Goal: Information Seeking & Learning: Check status

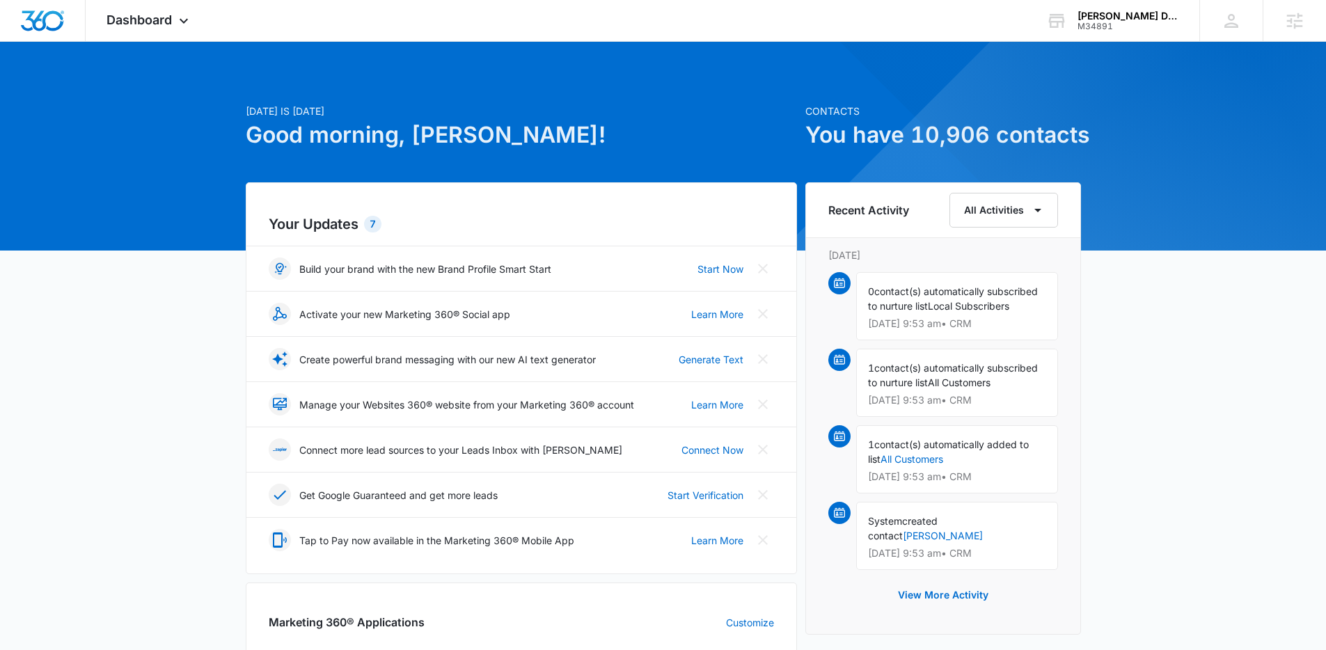
scroll to position [294, 0]
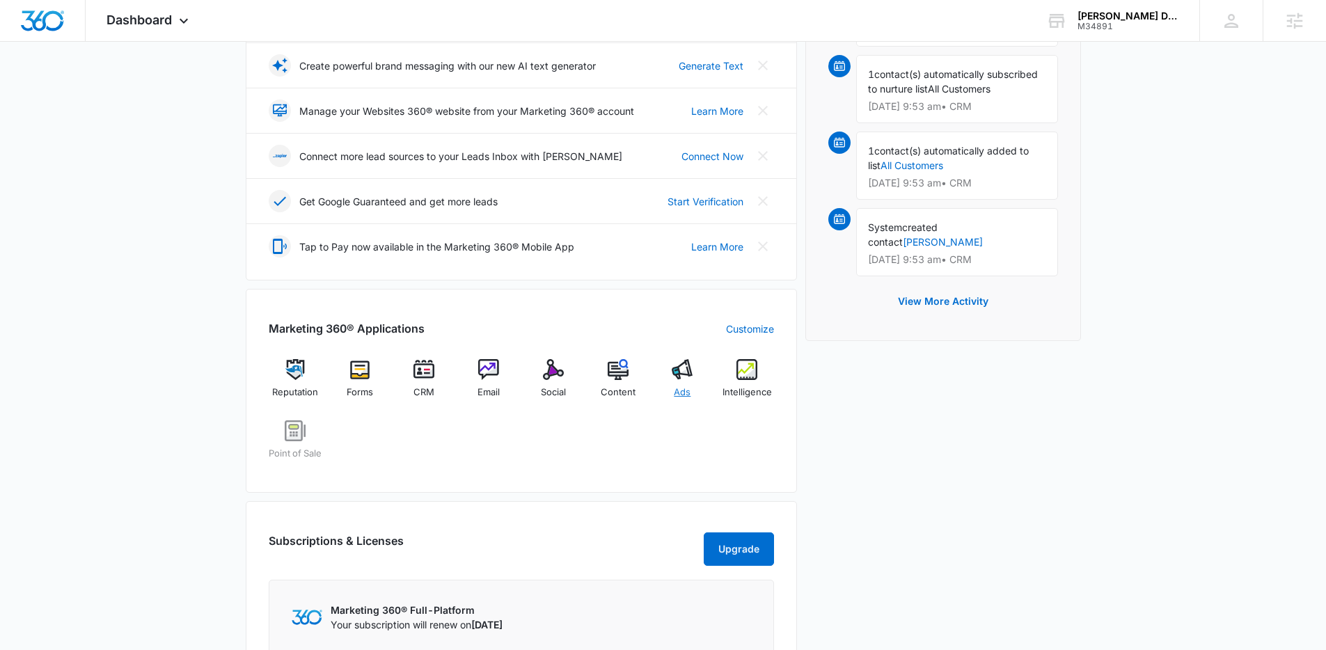
click at [679, 384] on div "Ads" at bounding box center [683, 384] width 54 height 50
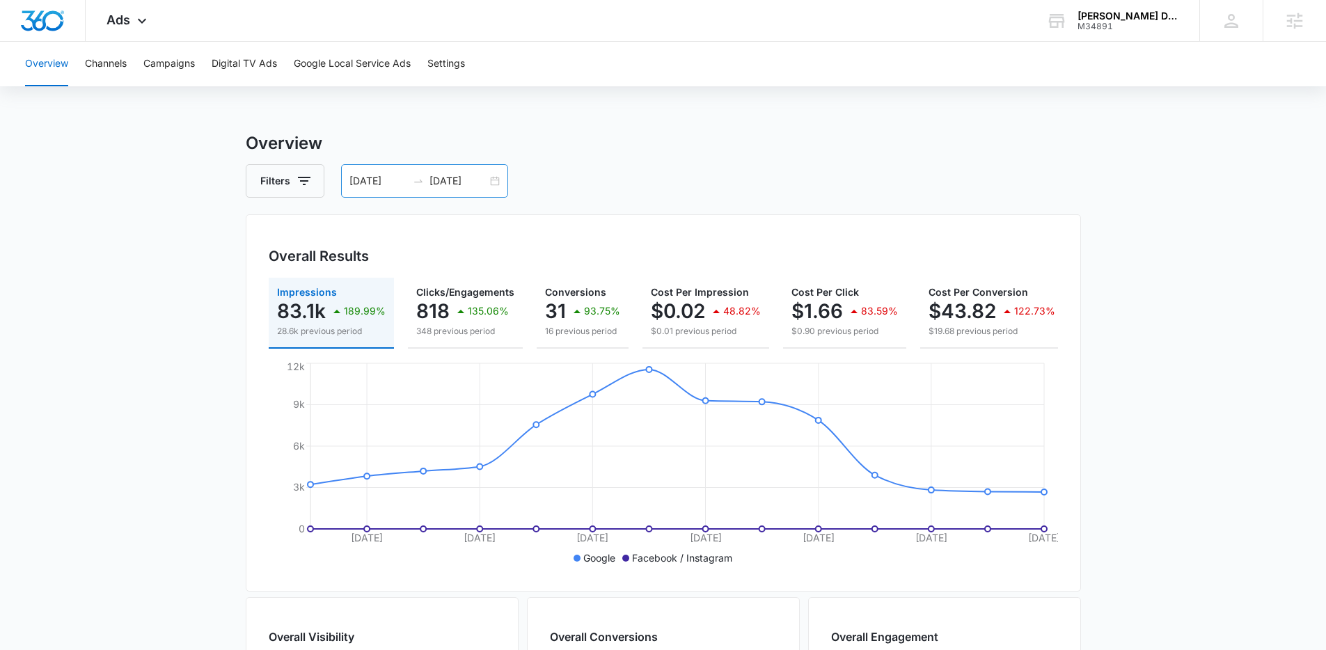
click at [384, 177] on input "09/19/2025" at bounding box center [379, 180] width 58 height 15
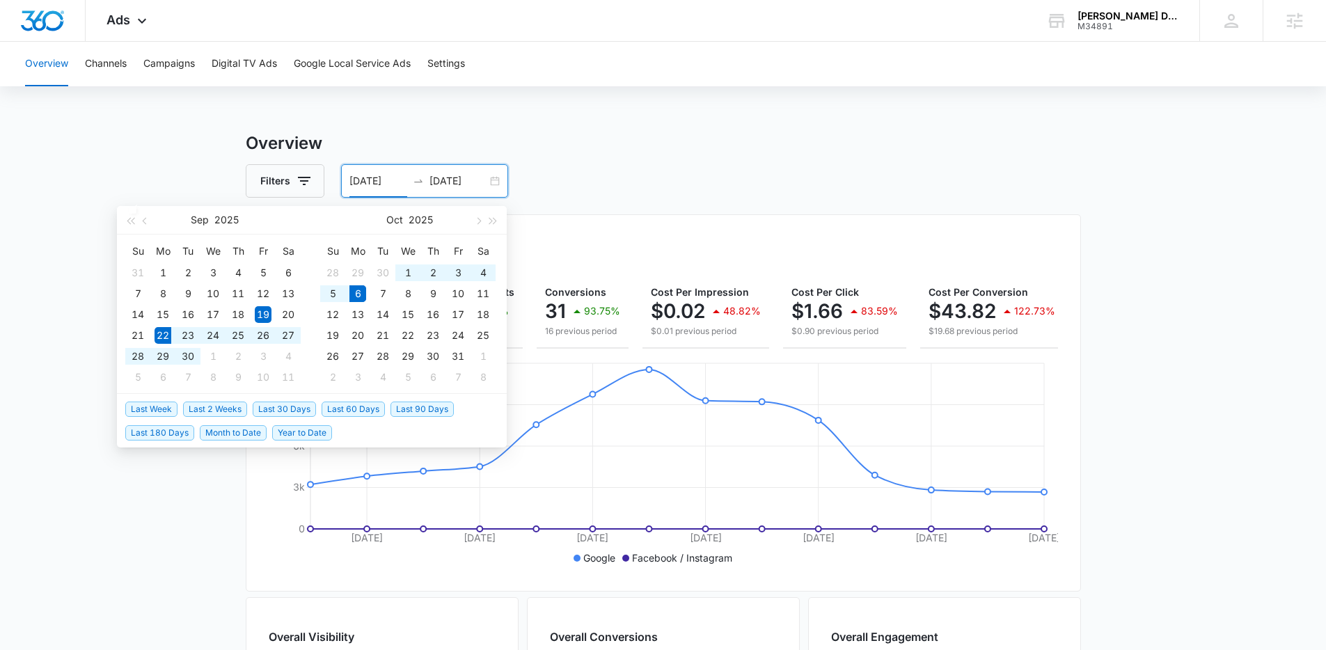
click at [202, 412] on span "Last 2 Weeks" at bounding box center [215, 409] width 64 height 15
type input "[DATE]"
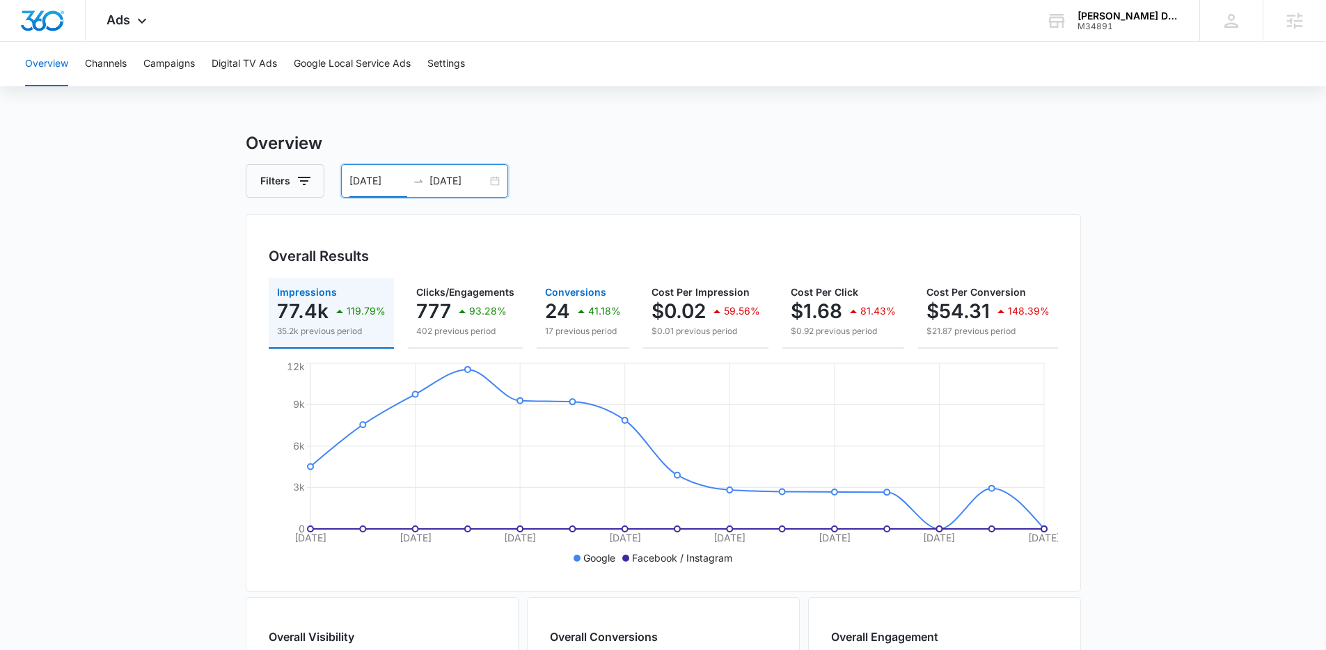
click at [576, 297] on div "41.18%" at bounding box center [597, 311] width 48 height 28
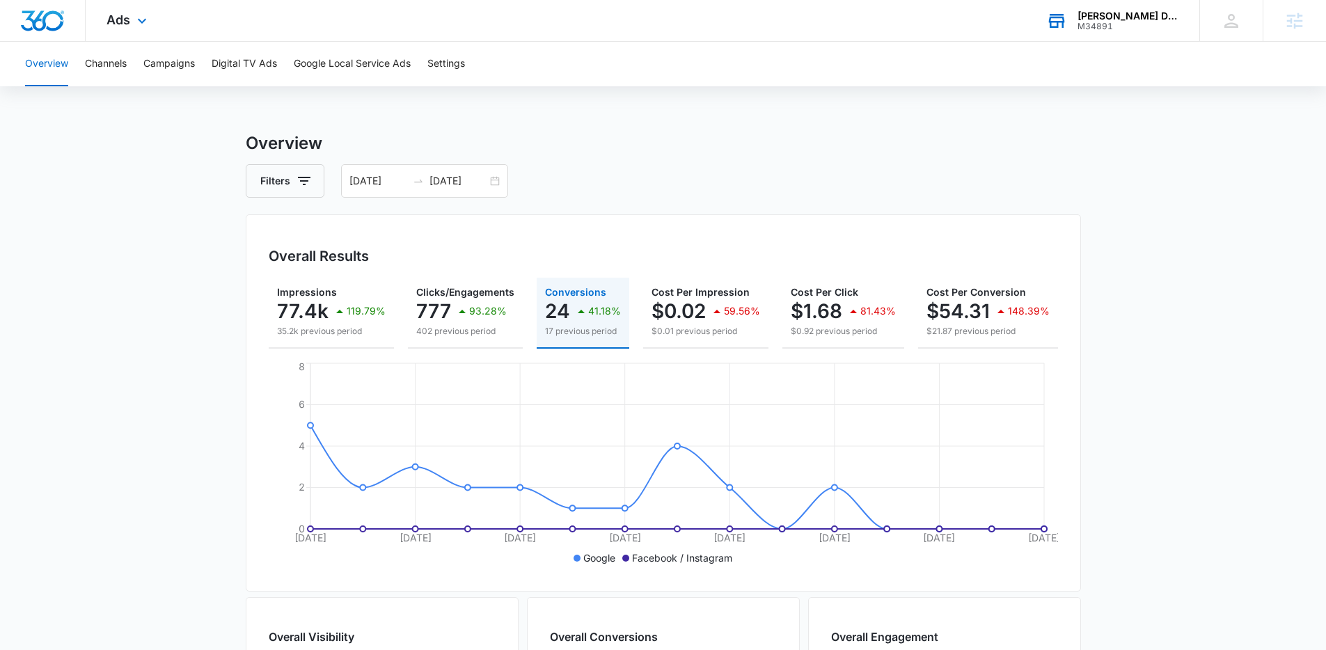
click at [1080, 32] on div "Speranza Design Gallery M34891 Your Accounts View All" at bounding box center [1113, 20] width 174 height 41
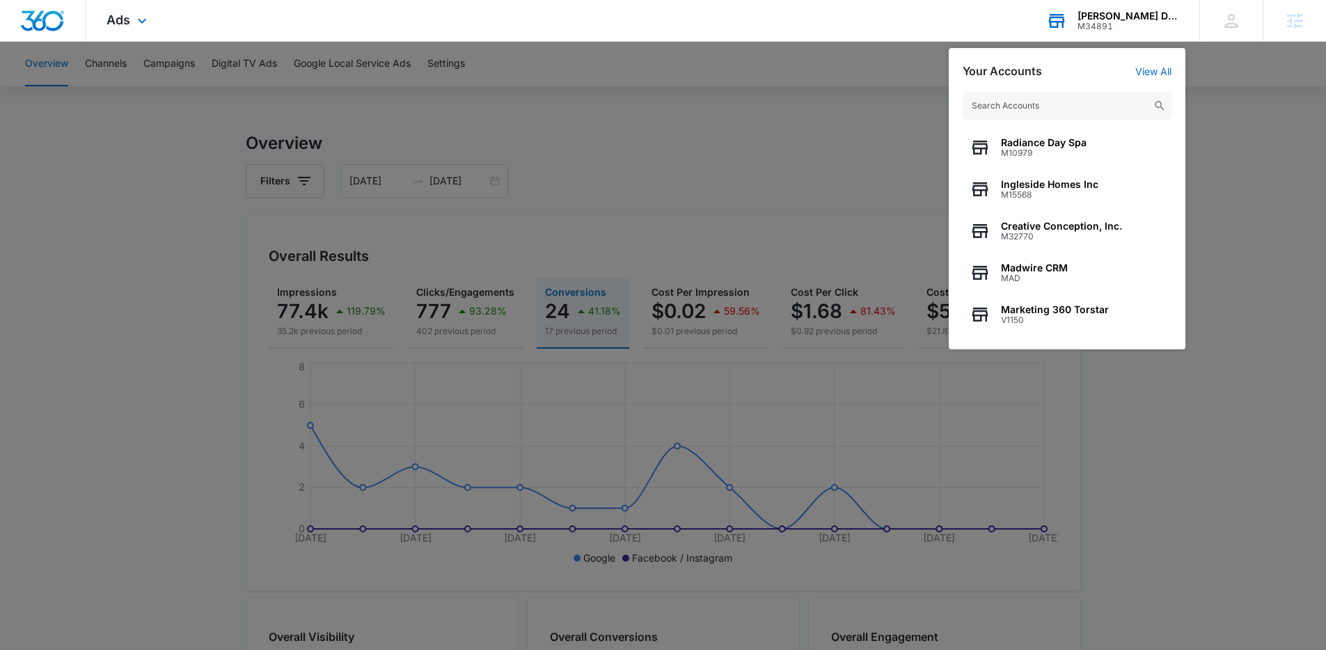
click at [1122, 114] on input "text" at bounding box center [1067, 106] width 209 height 28
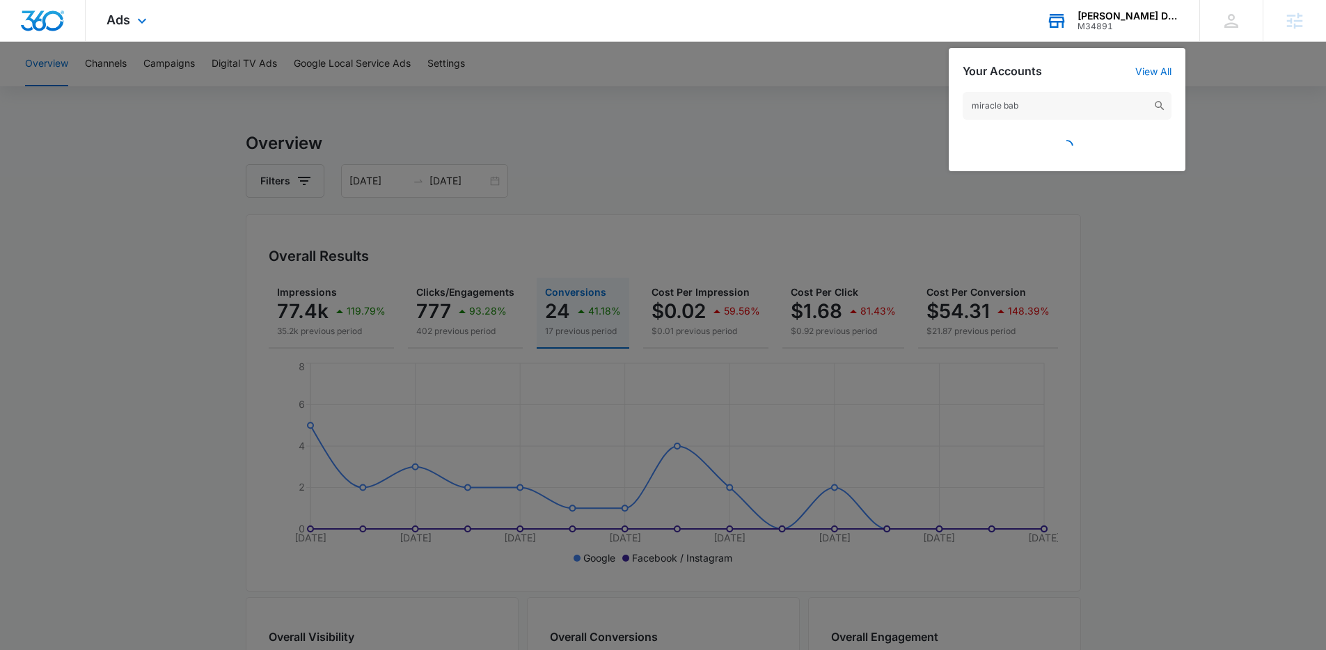
type input "miracle baby"
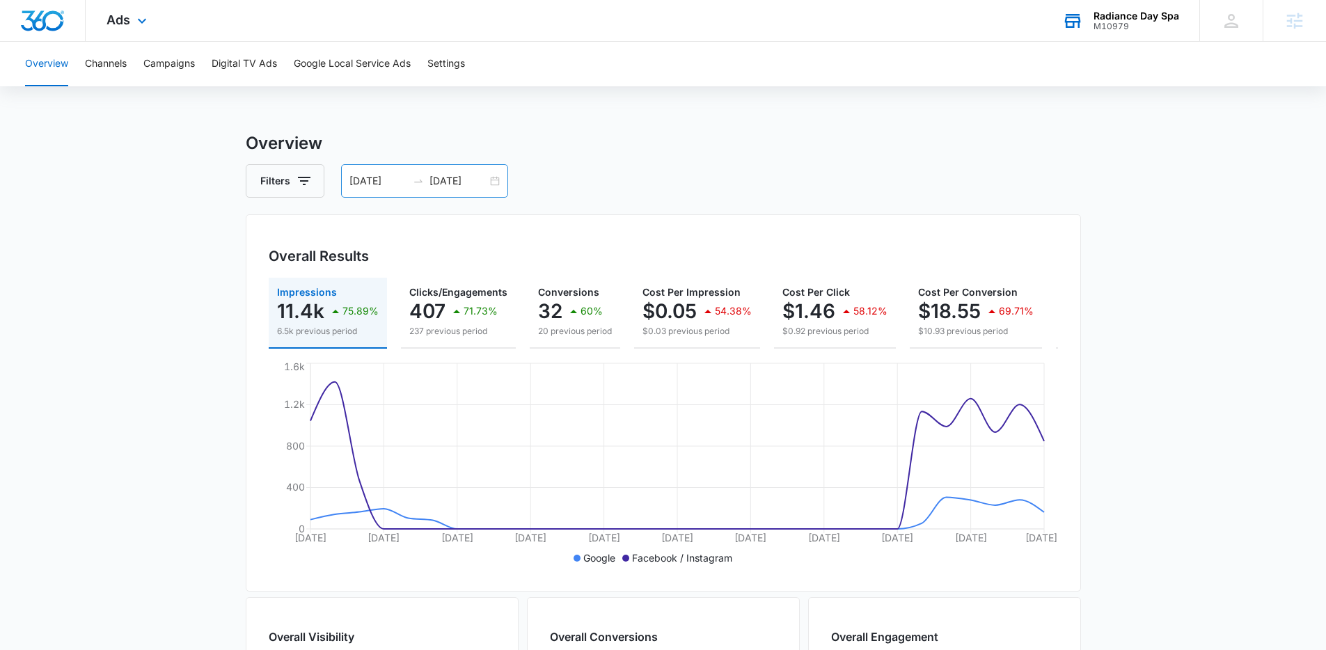
click at [402, 178] on input "08/30/2025" at bounding box center [379, 180] width 58 height 15
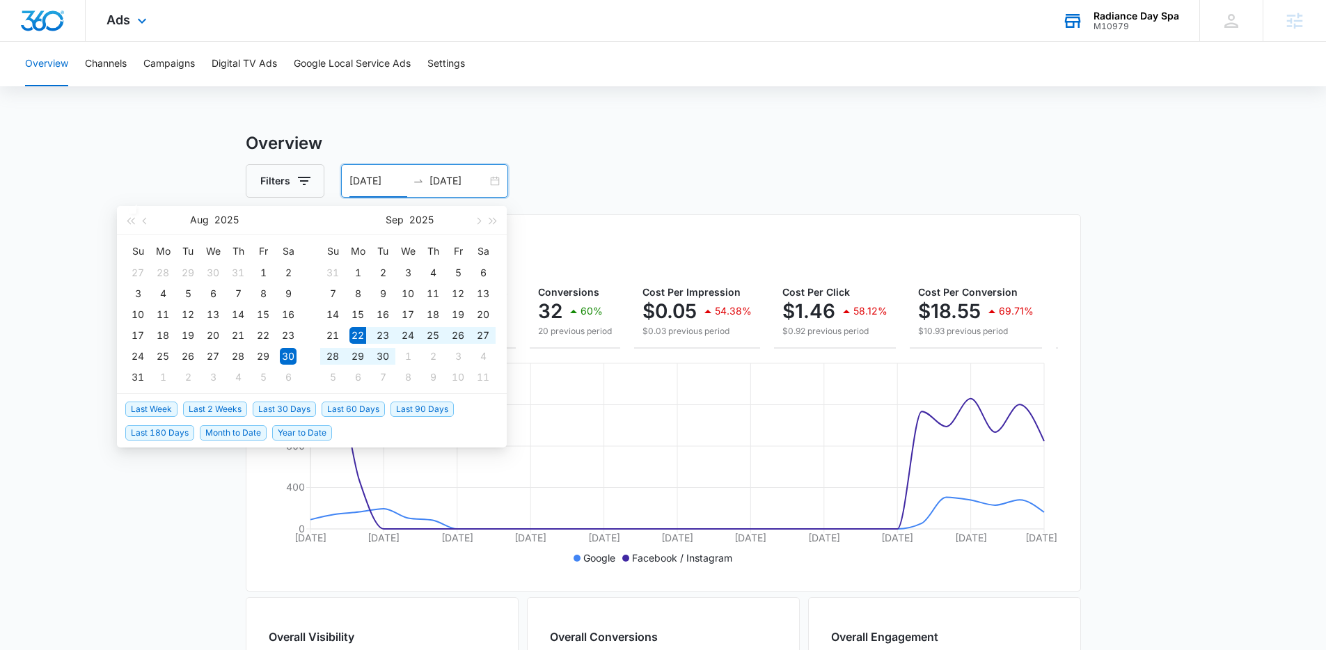
click at [219, 409] on span "Last 2 Weeks" at bounding box center [215, 409] width 64 height 15
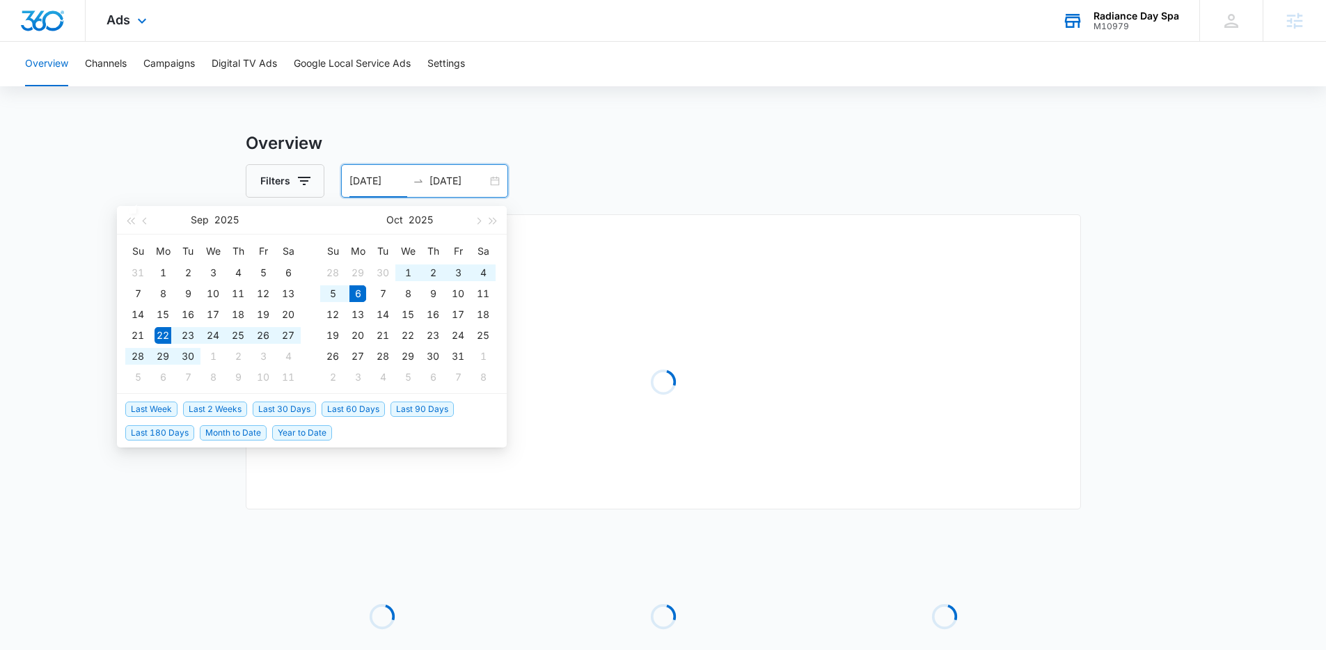
type input "[DATE]"
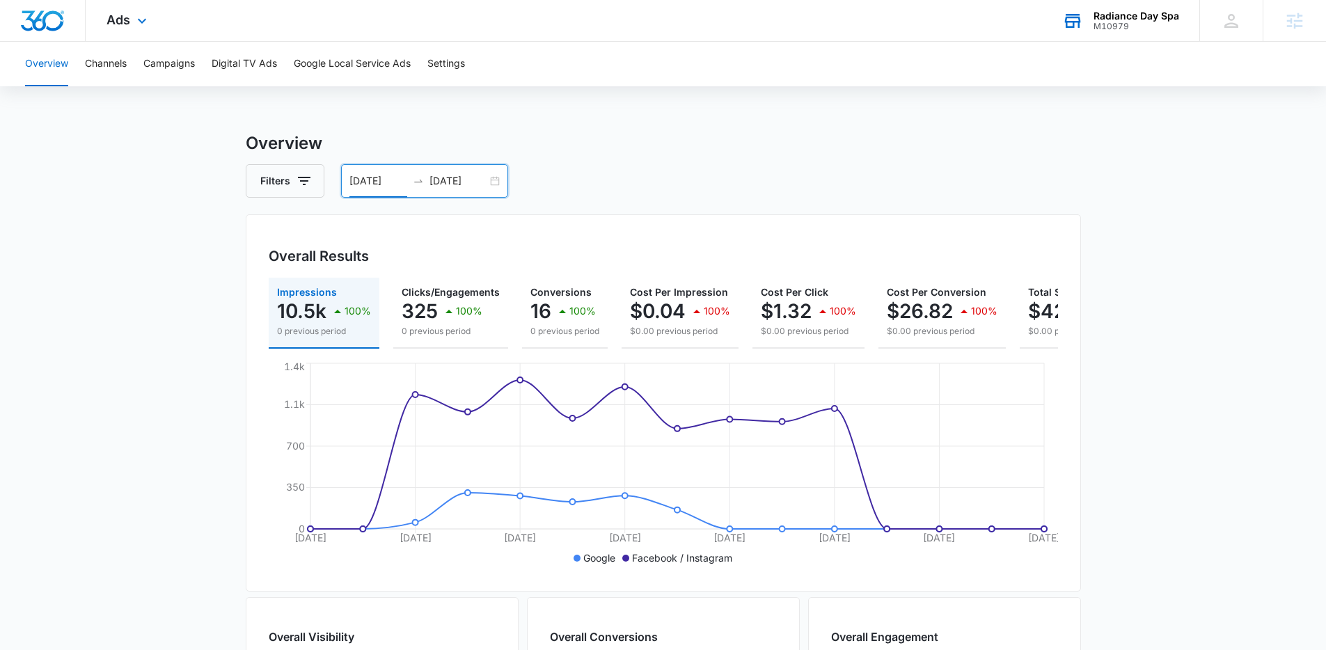
click at [1145, 41] on div "Ads Apps Reputation Websites Forms CRM Email Social Shop Payments POS Content A…" at bounding box center [663, 21] width 1326 height 42
click at [1143, 32] on div "Radiance Day Spa M10979 Your Accounts View All" at bounding box center [1121, 20] width 158 height 41
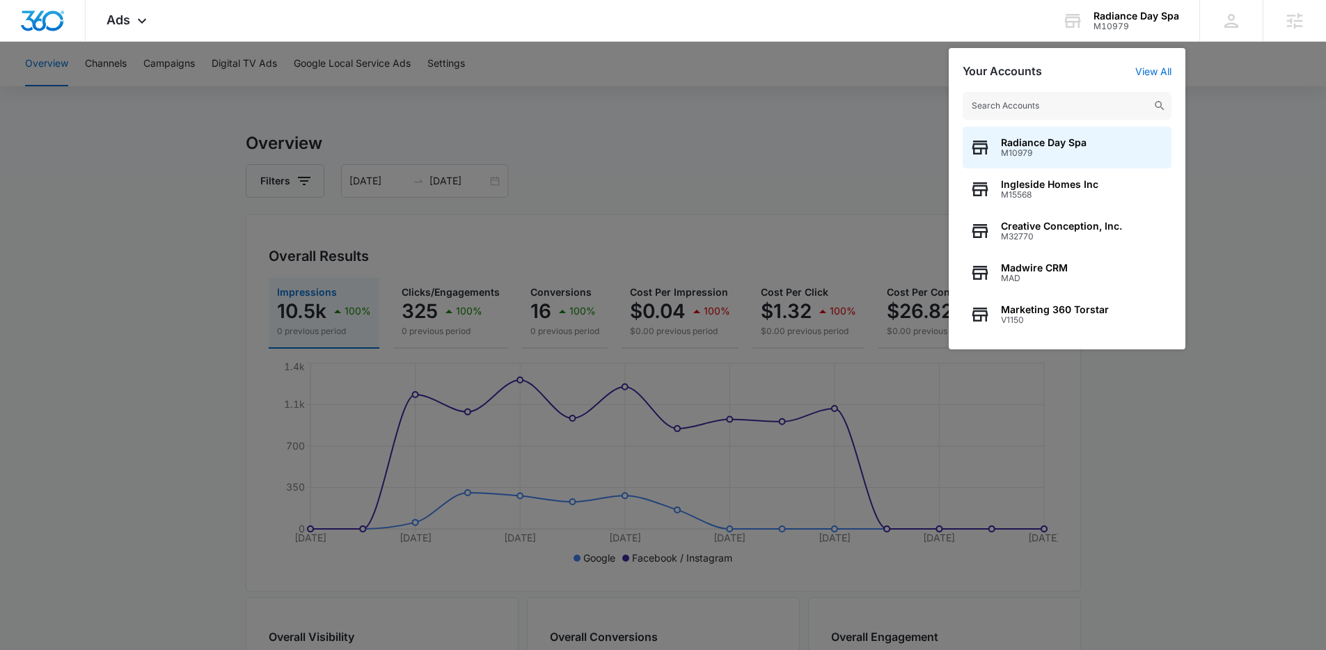
click at [1003, 109] on input "text" at bounding box center [1067, 106] width 209 height 28
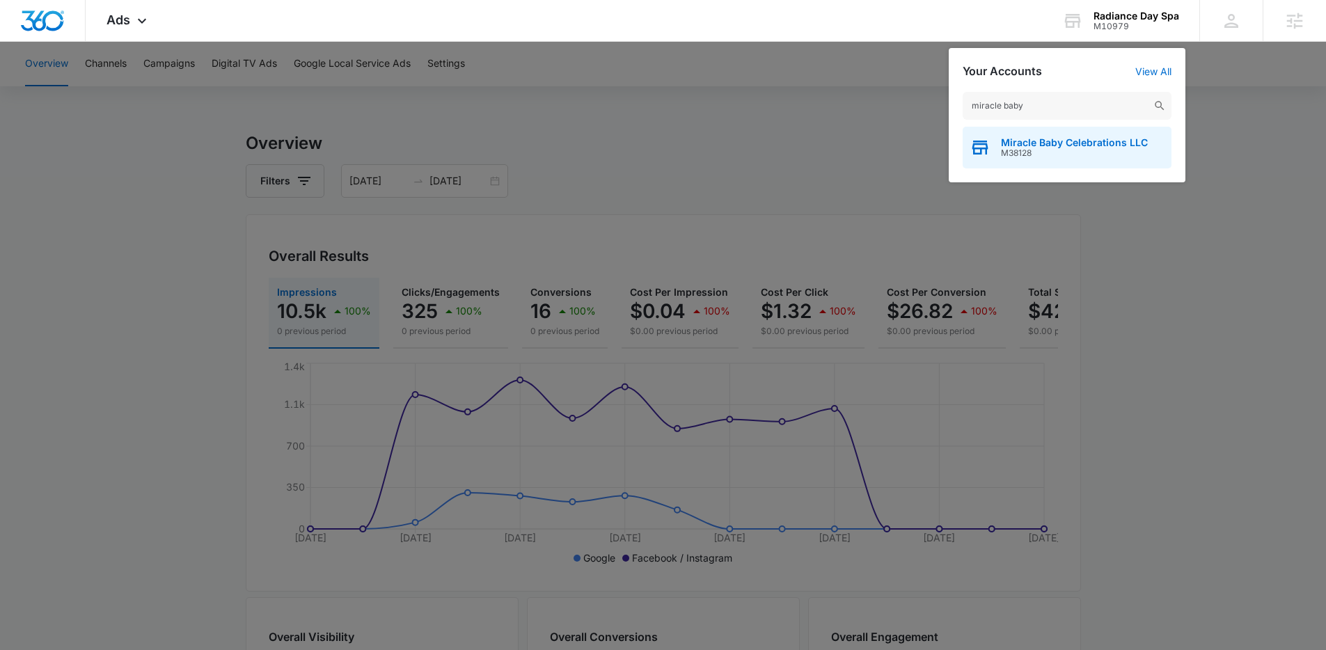
type input "miracle baby"
click at [1033, 152] on span "M38128" at bounding box center [1074, 153] width 147 height 10
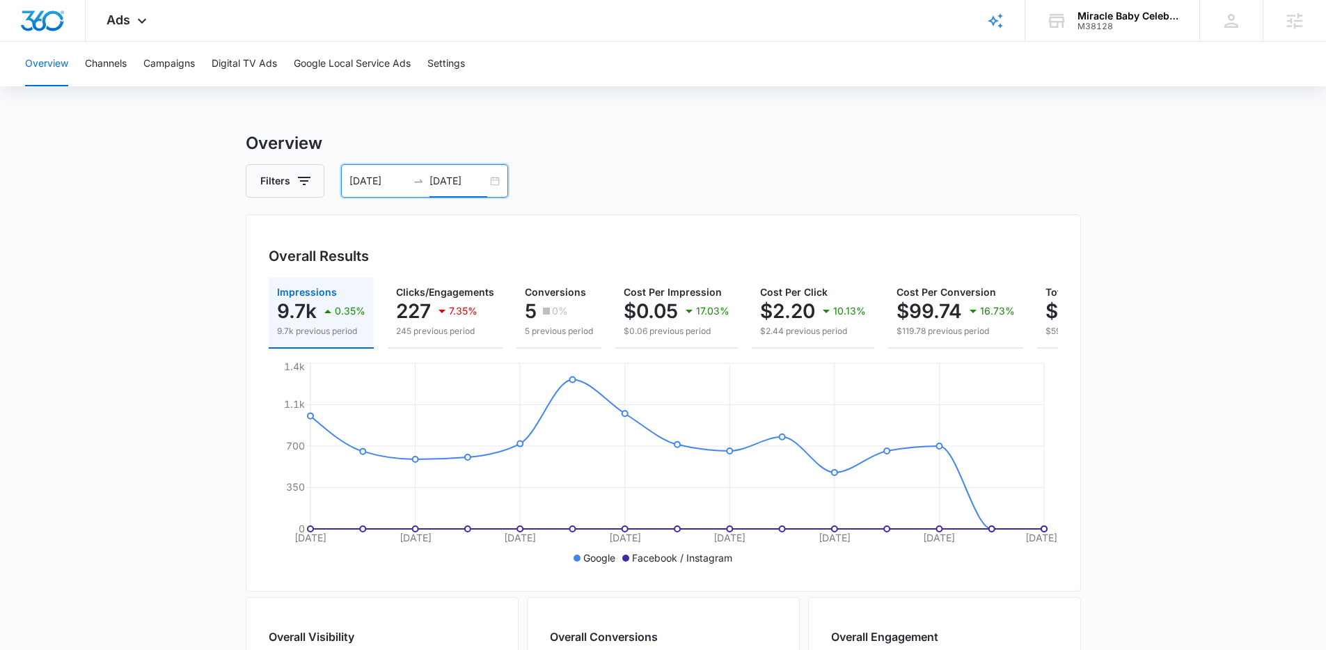
click at [457, 187] on input "[DATE]" at bounding box center [459, 180] width 58 height 15
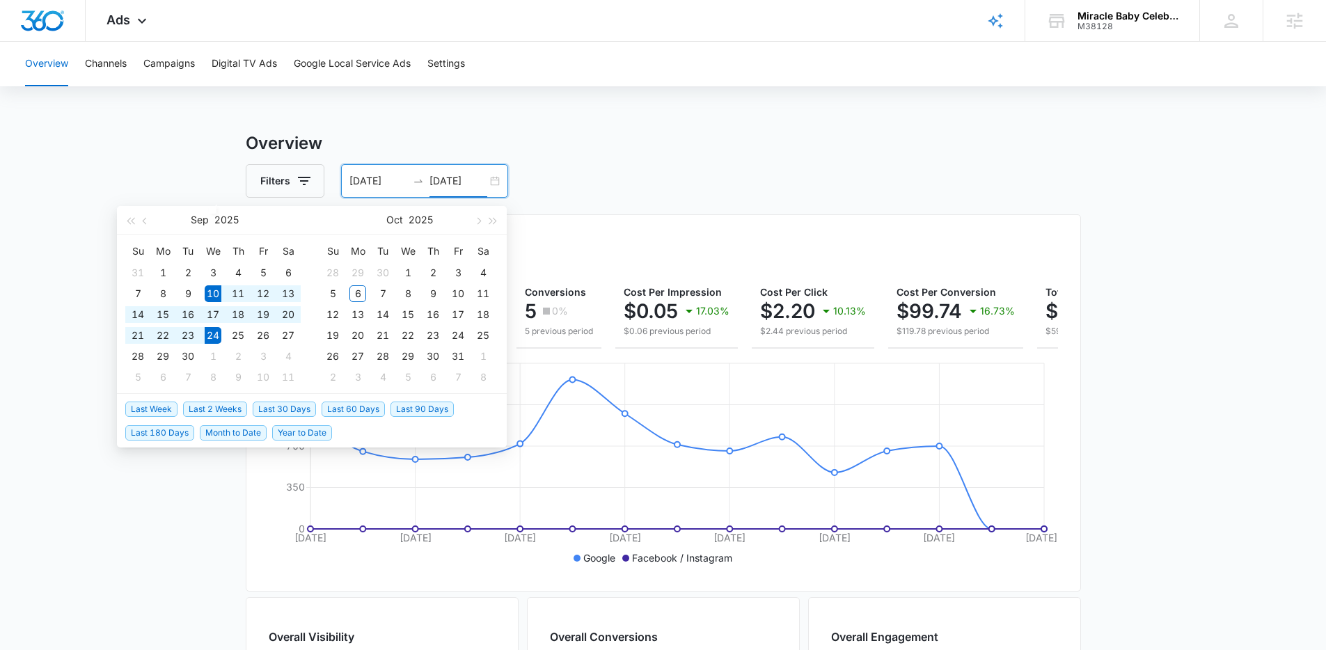
type input "[DATE]"
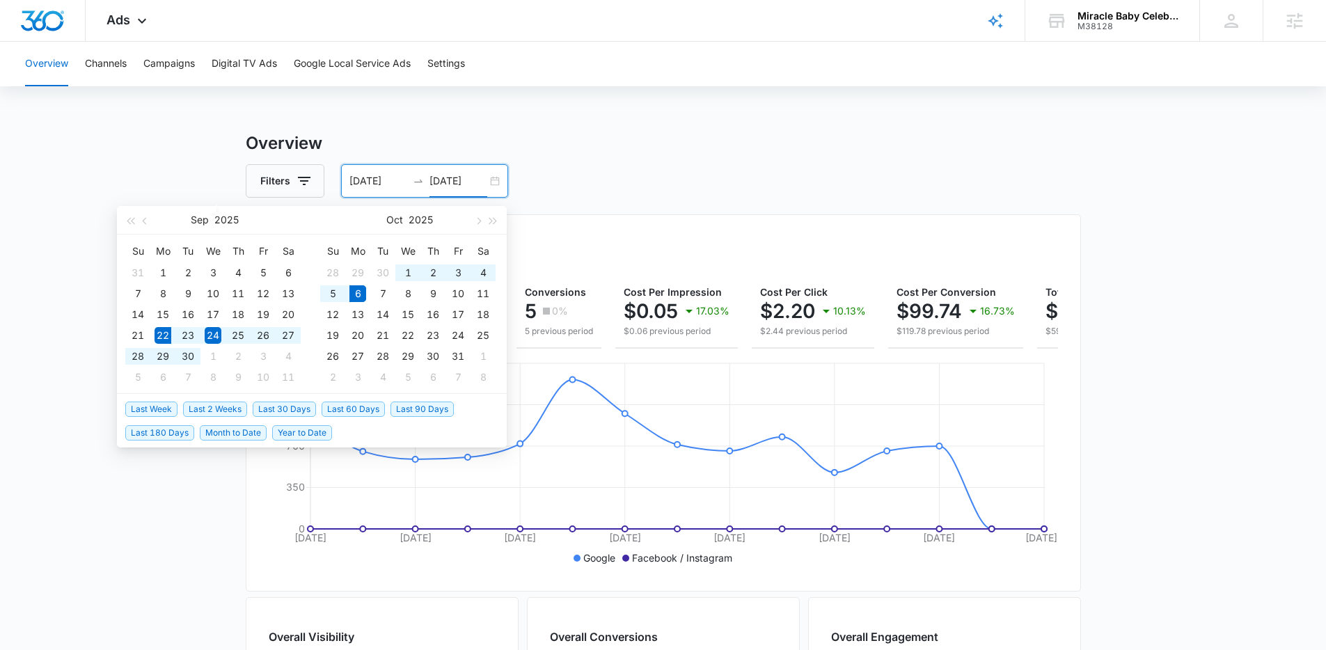
click at [241, 408] on span "Last 2 Weeks" at bounding box center [215, 409] width 64 height 15
type input "[DATE]"
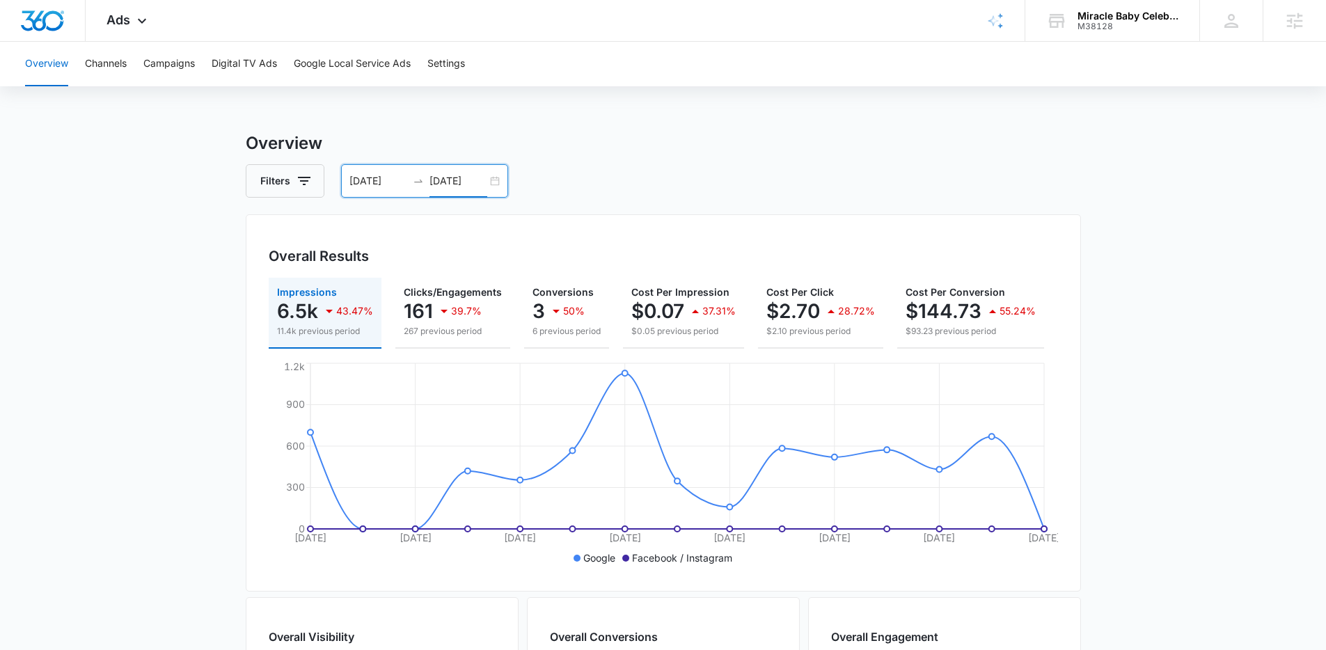
click at [157, 460] on main "Overview Filters 09/22/2025 10/06/2025 Overall Results Impressions 6.5k 43.47% …" at bounding box center [663, 631] width 1326 height 1000
click at [120, 20] on span "Ads" at bounding box center [119, 20] width 24 height 15
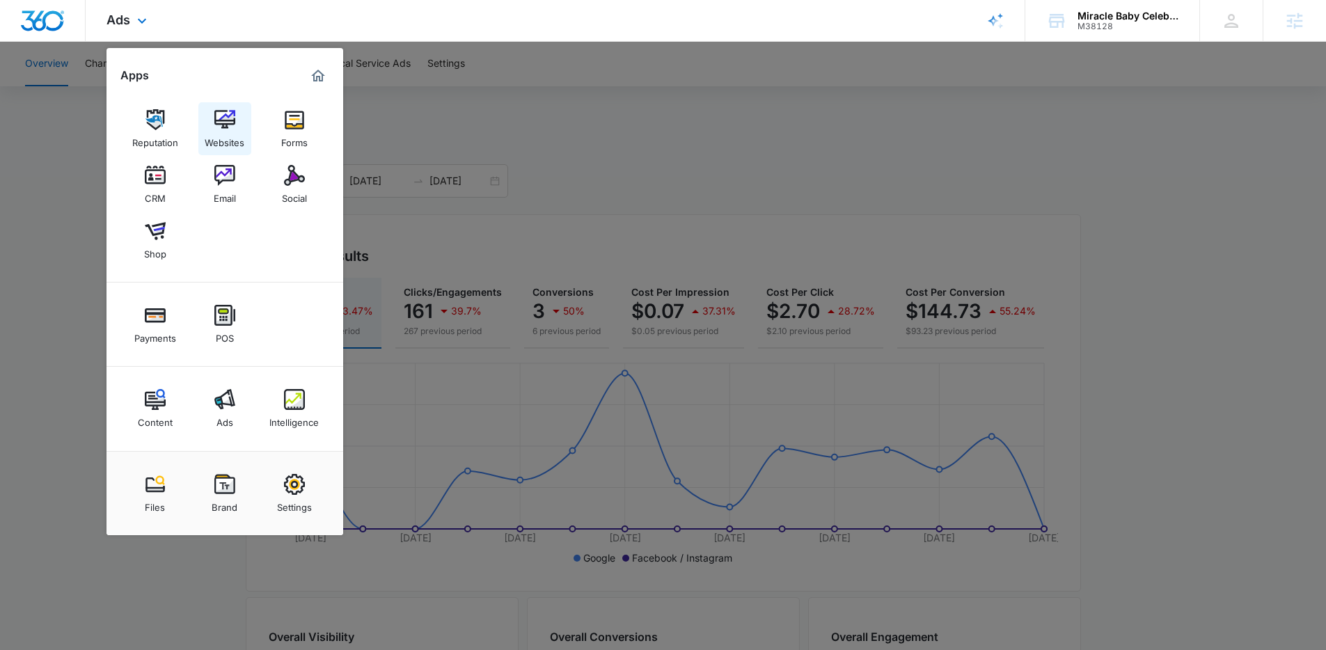
click at [217, 136] on div "Websites" at bounding box center [225, 139] width 40 height 18
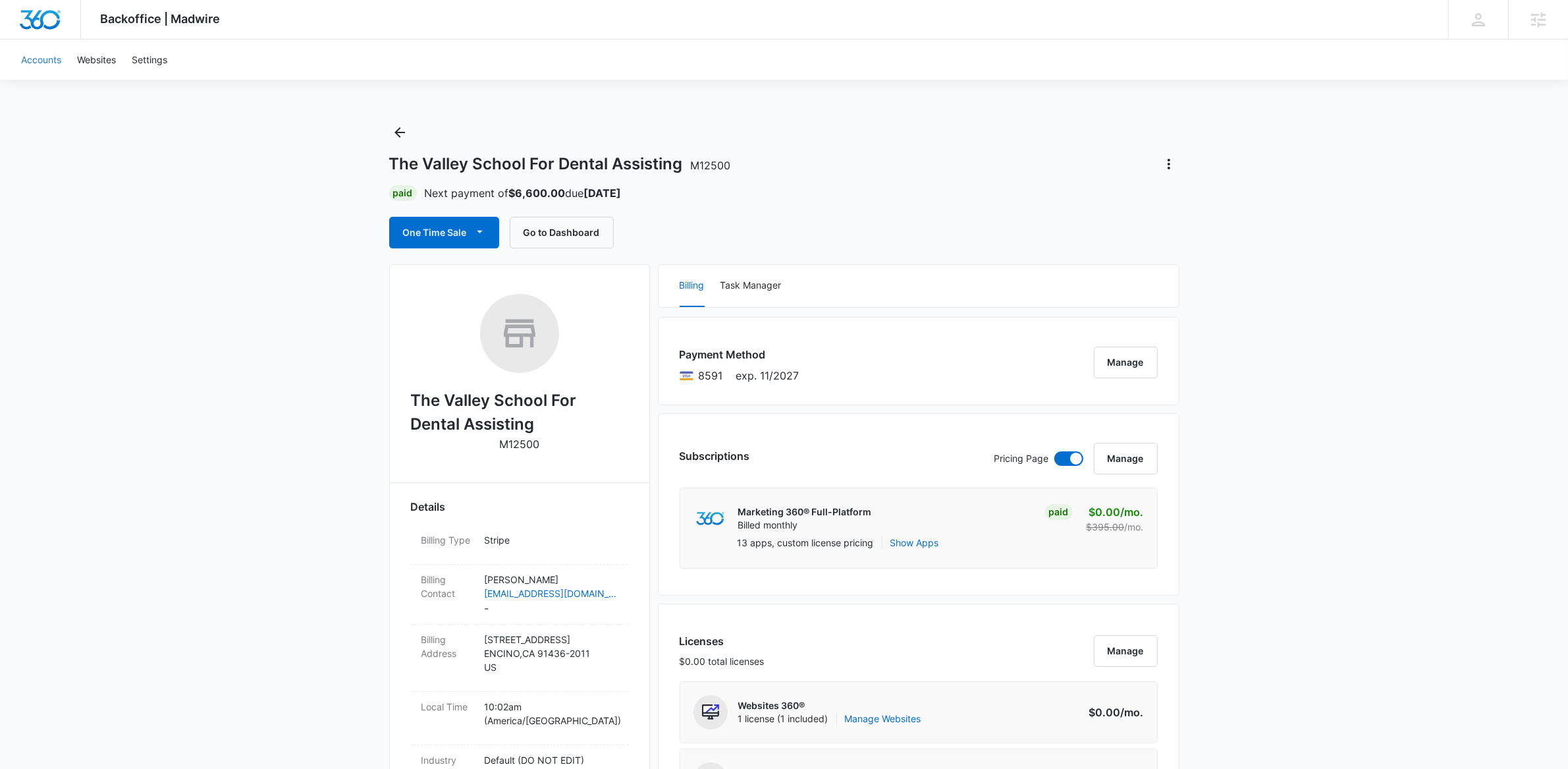
click at [23, 54] on link "Accounts" at bounding box center [41, 60] width 56 height 40
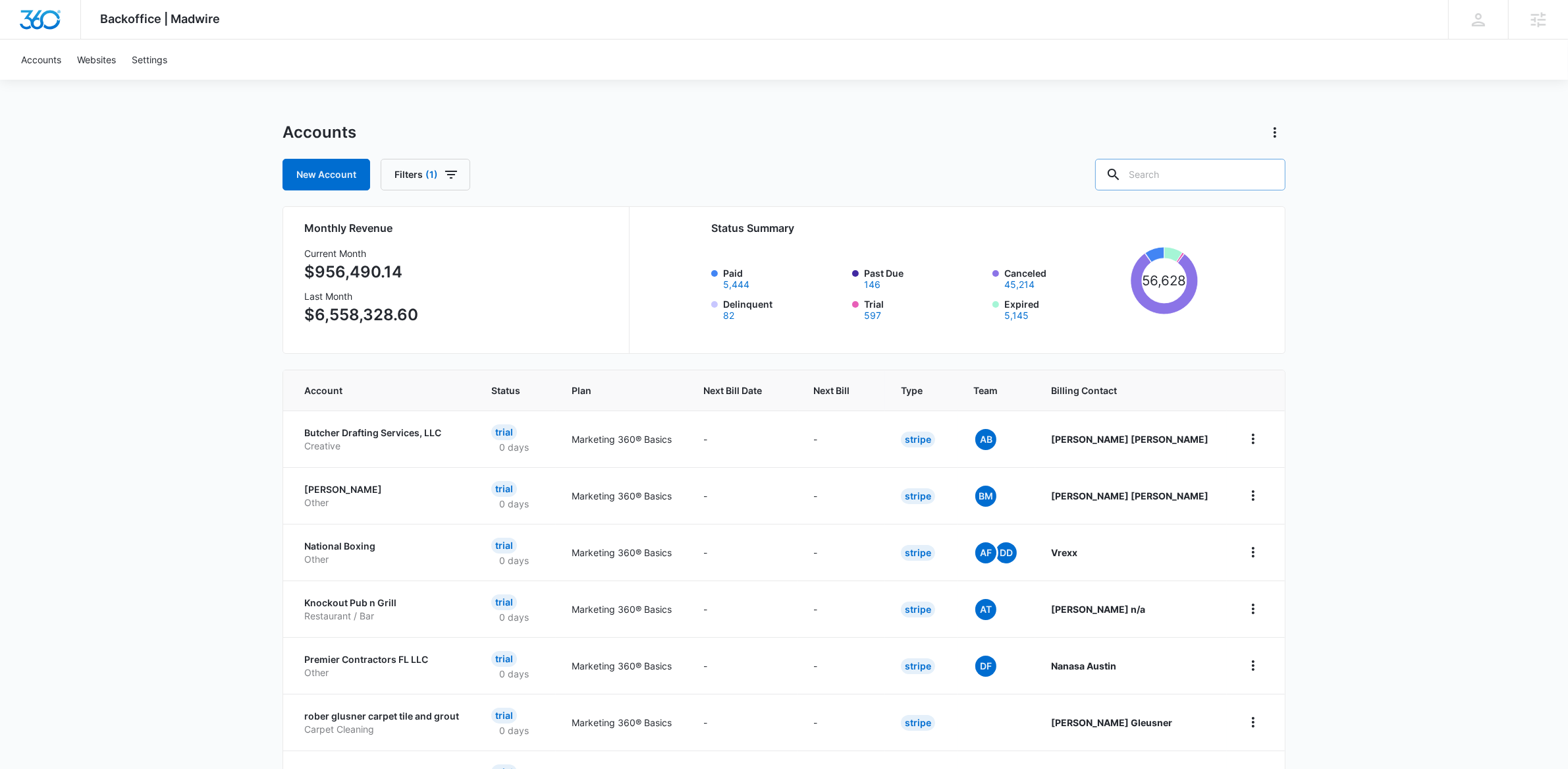
click at [1185, 185] on input "text" at bounding box center [1190, 174] width 190 height 31
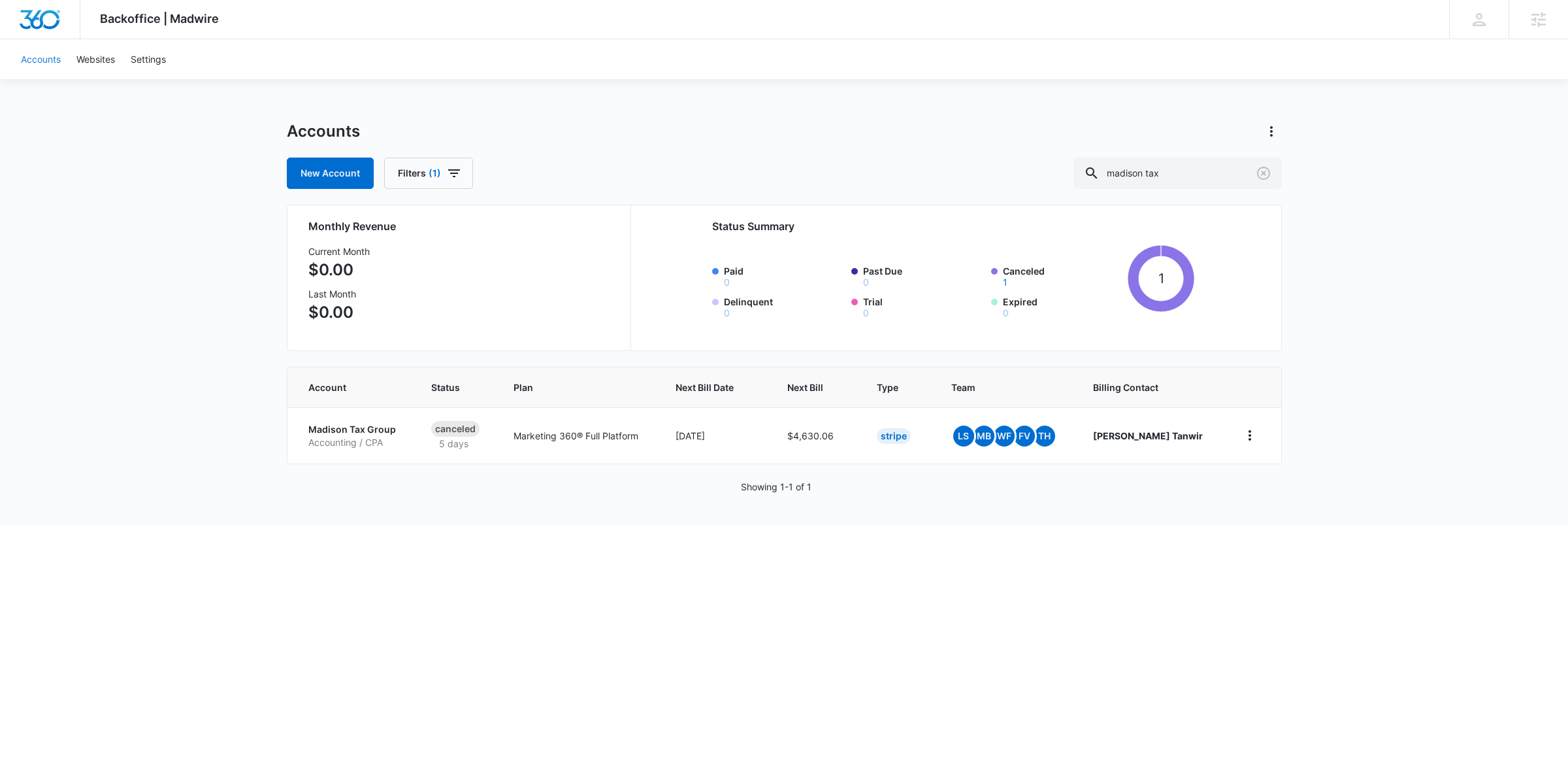
click at [30, 57] on link "Accounts" at bounding box center [40, 59] width 55 height 39
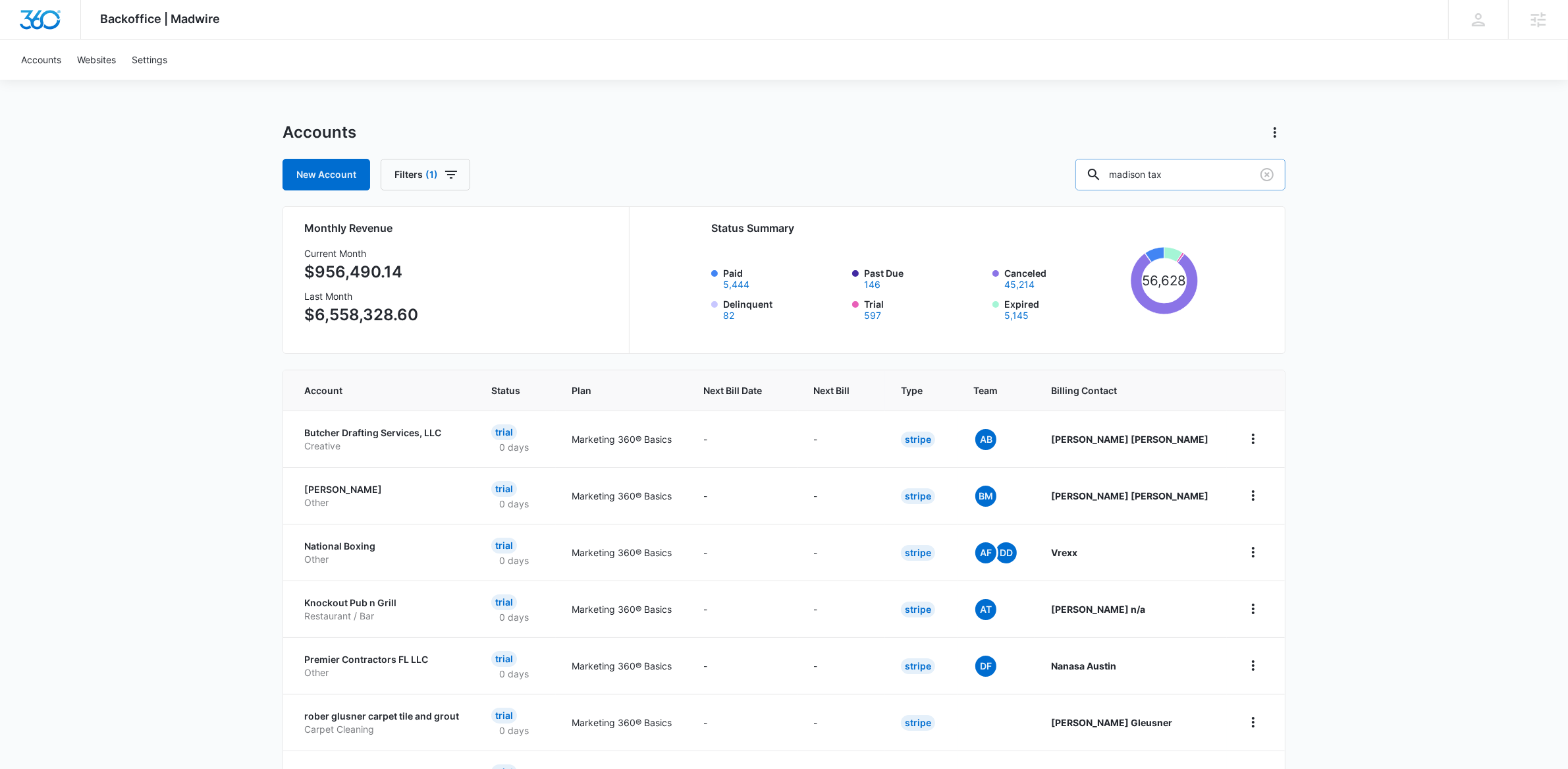
click at [1172, 177] on input "madison tax" at bounding box center [1180, 174] width 210 height 31
type input "miracle baby"
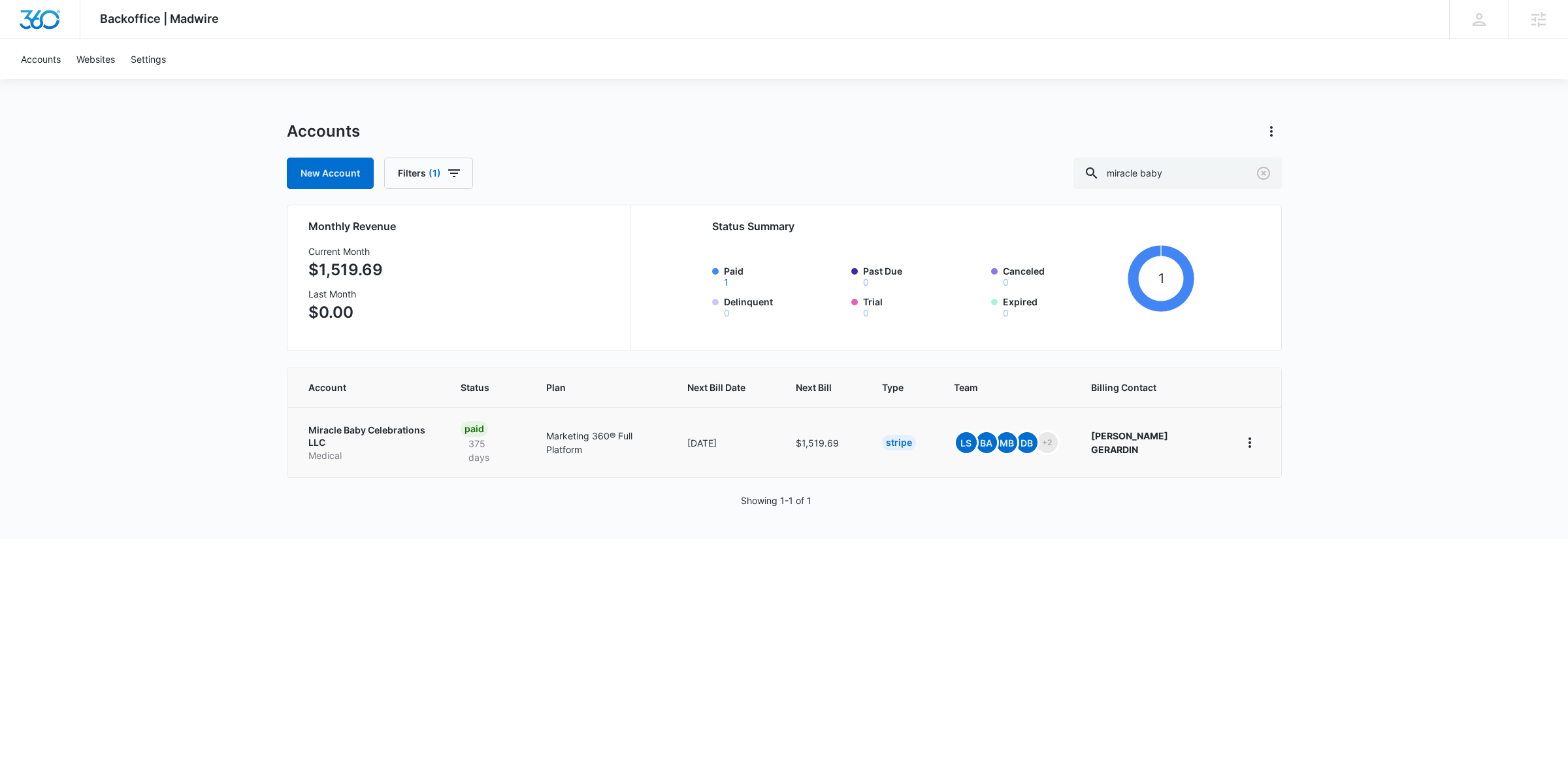
click at [410, 427] on p "Miracle Baby Celebrations LLC" at bounding box center [369, 435] width 121 height 25
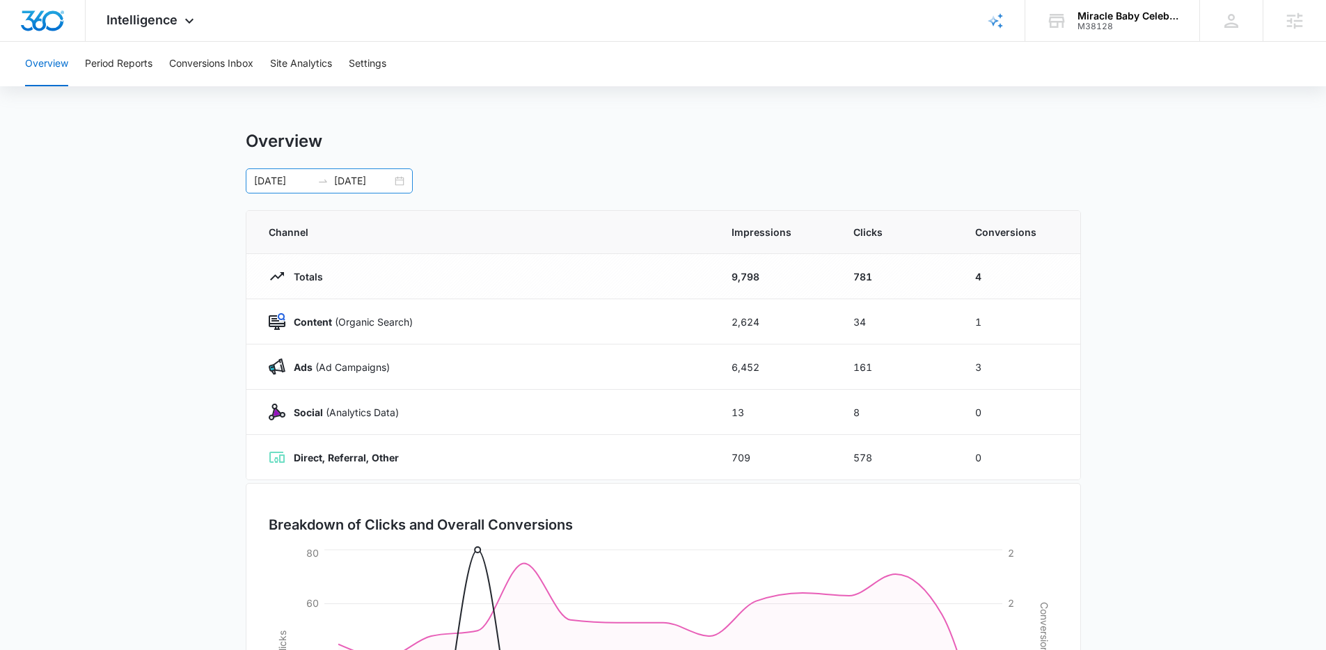
click at [357, 173] on input "[DATE]" at bounding box center [363, 180] width 58 height 15
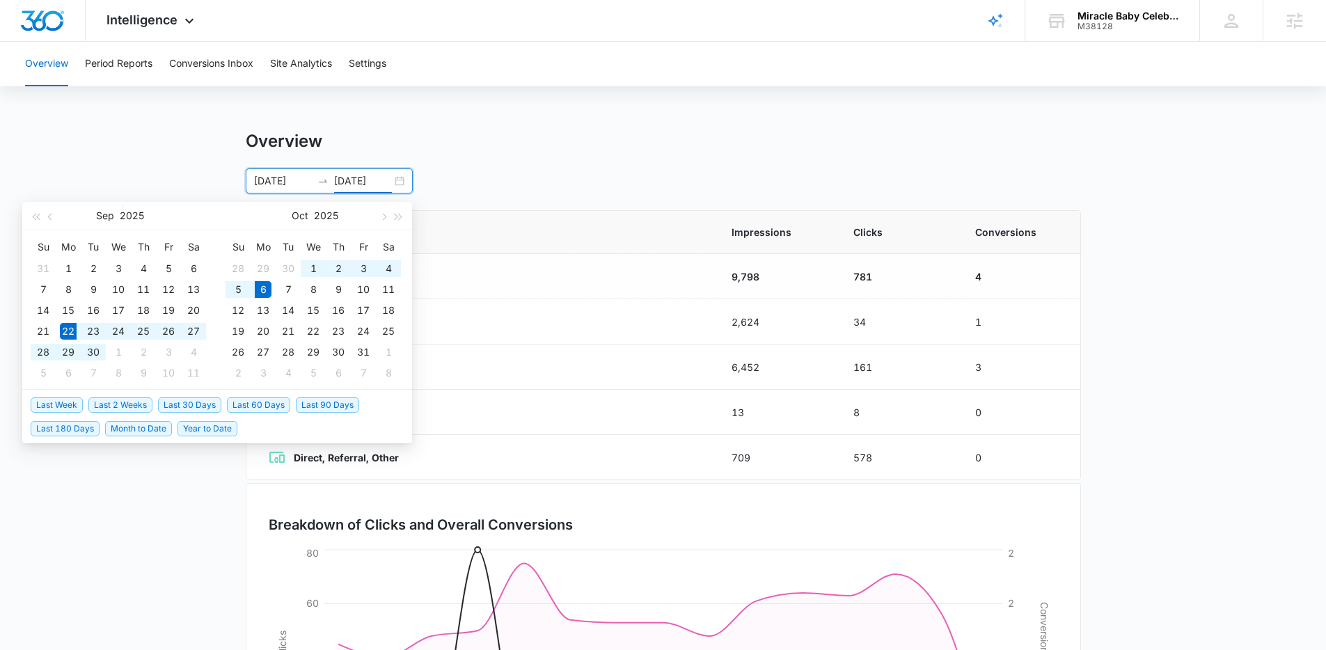
type input "[DATE]"
click at [319, 405] on span "Last 90 Days" at bounding box center [327, 405] width 63 height 15
type input "[DATE]"
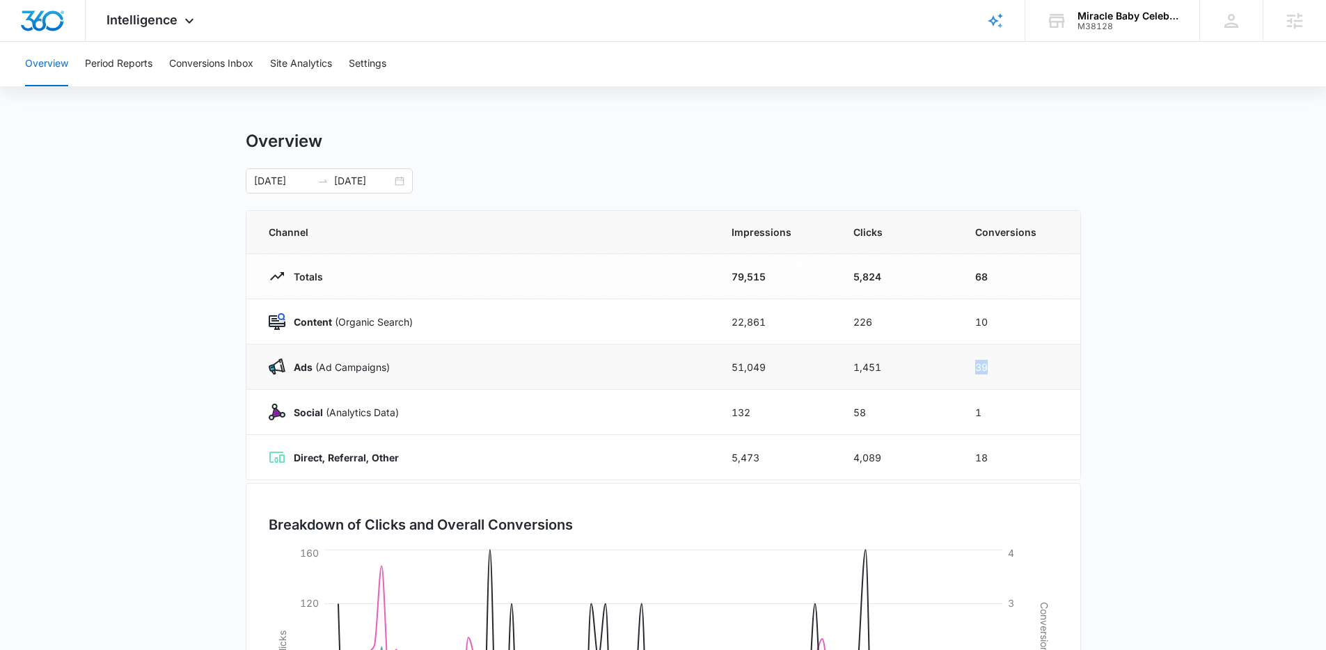
drag, startPoint x: 1010, startPoint y: 365, endPoint x: 966, endPoint y: 369, distance: 44.8
click at [966, 369] on td "39" at bounding box center [1020, 367] width 122 height 45
click at [364, 194] on div "Overview [DATE] [DATE] [DATE] Su Mo Tu We Th Fr Sa 31 1 2 3 4 5 6 7 8 9 10 11 1…" at bounding box center [664, 496] width 836 height 731
click at [366, 178] on input "[DATE]" at bounding box center [363, 180] width 58 height 15
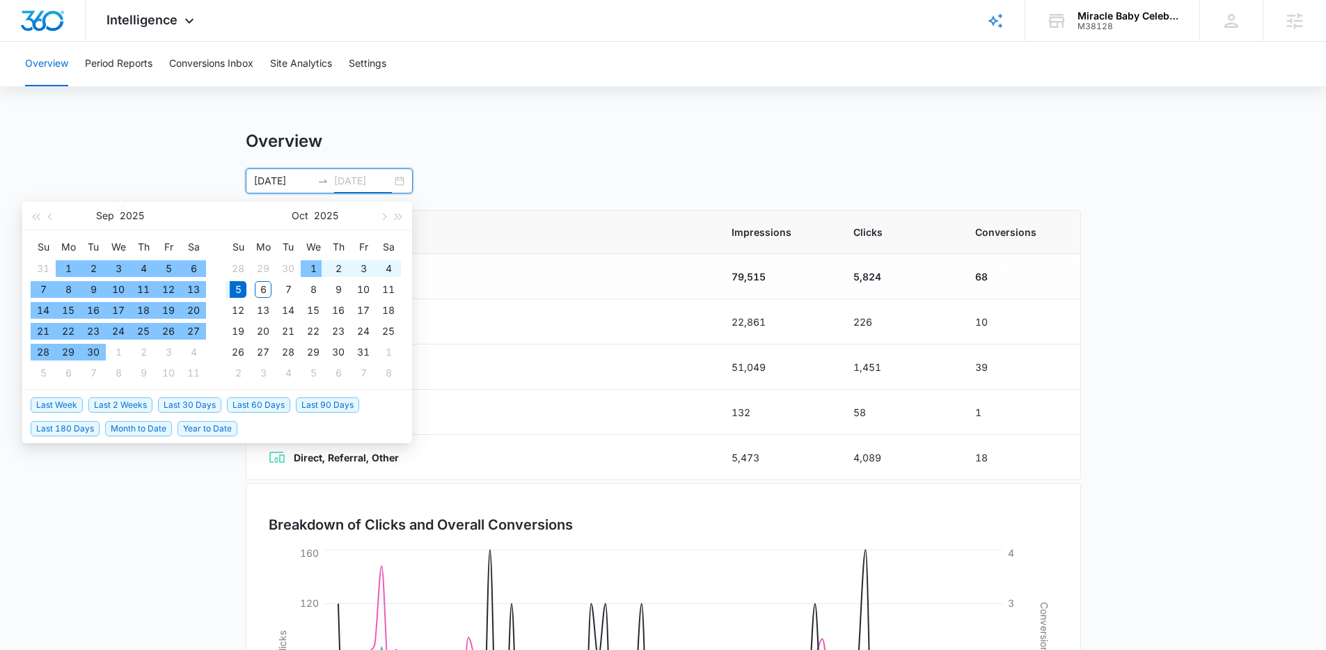
type input "[DATE]"
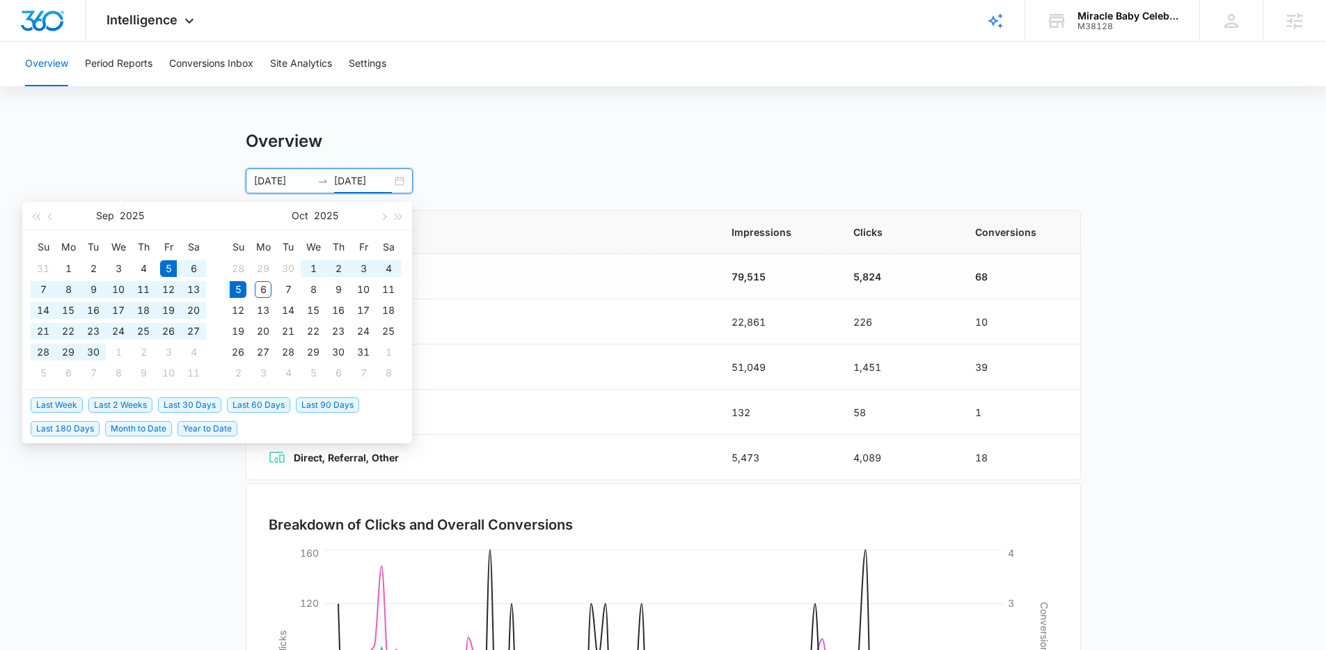
click at [178, 405] on span "Last 30 Days" at bounding box center [189, 405] width 63 height 15
type input "[DATE]"
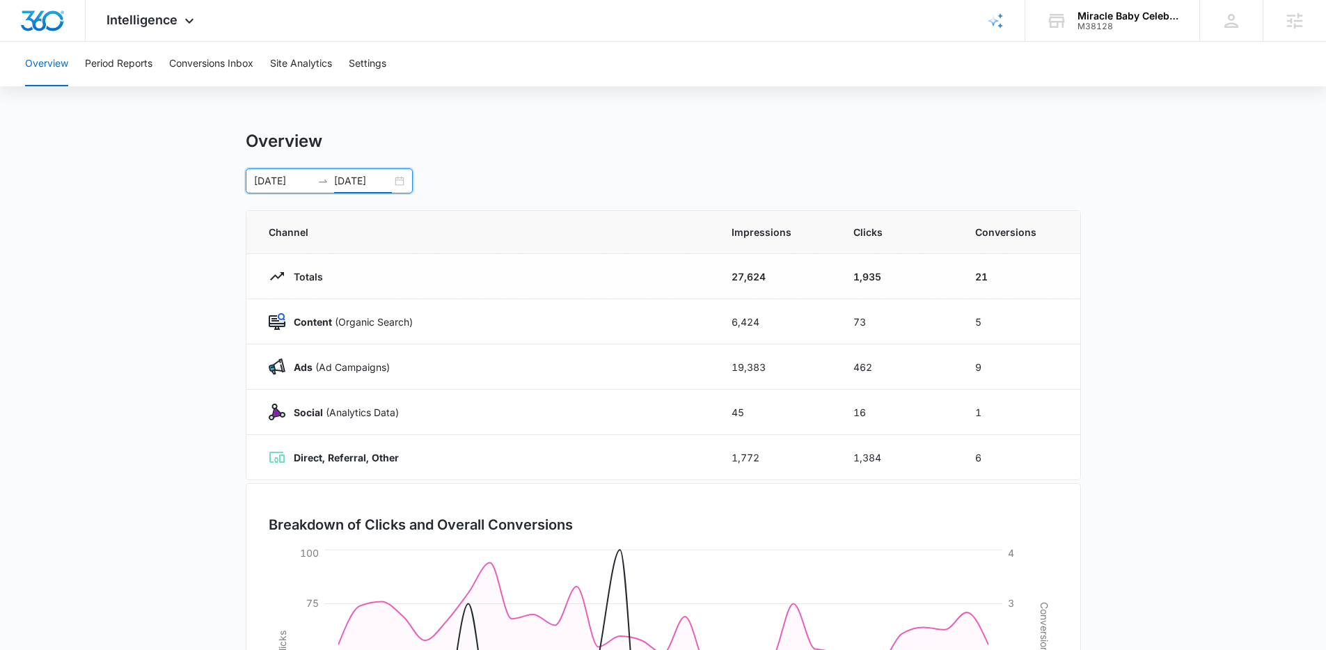
click at [368, 180] on input "[DATE]" at bounding box center [363, 180] width 58 height 15
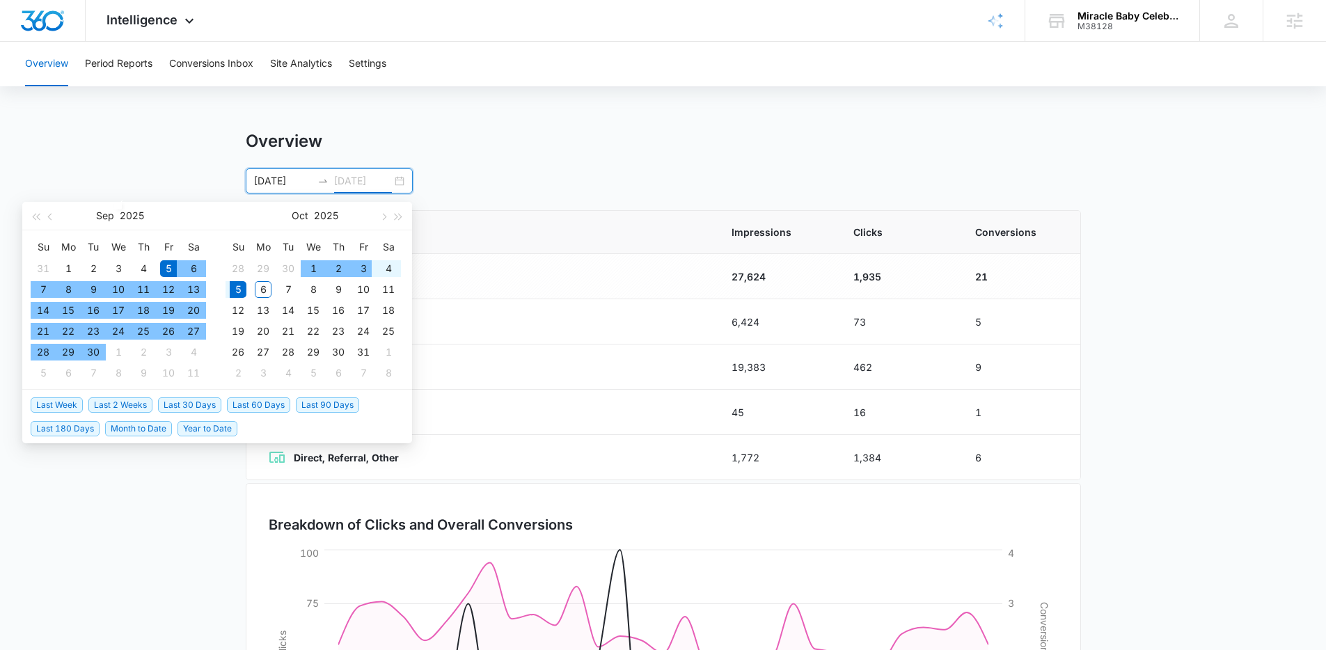
type input "[DATE]"
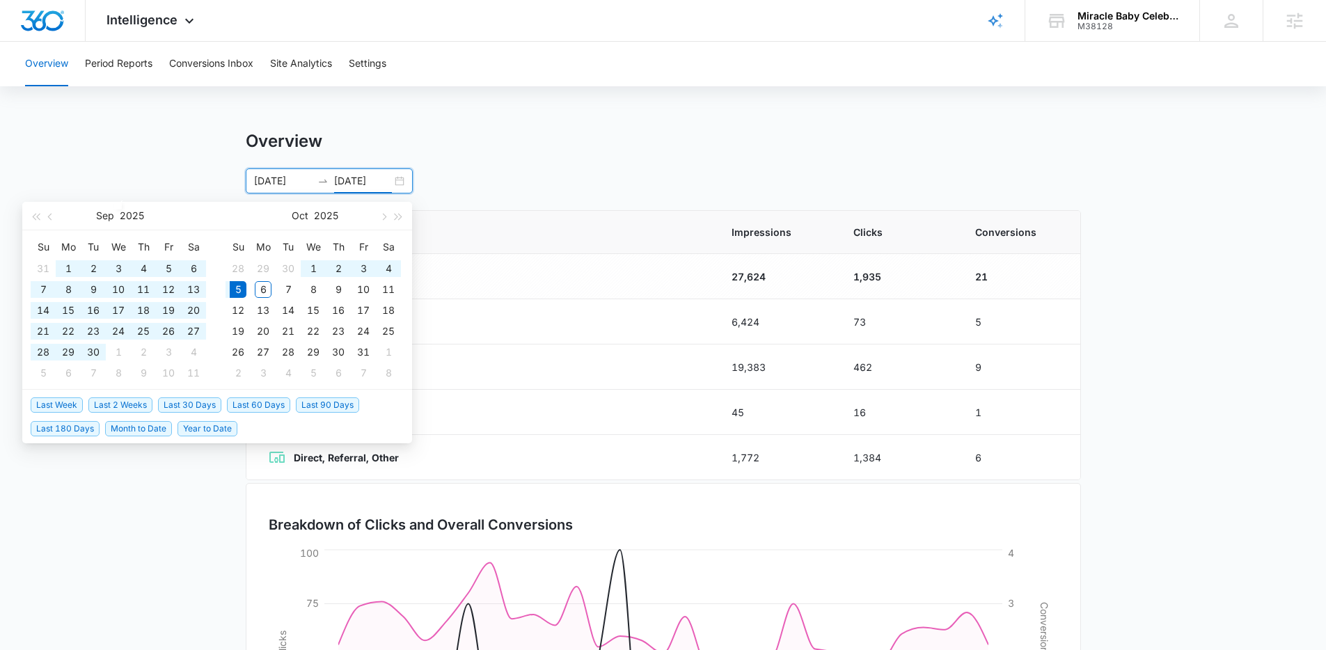
click at [336, 399] on span "Last 90 Days" at bounding box center [327, 405] width 63 height 15
type input "[DATE]"
